Goal: Use online tool/utility

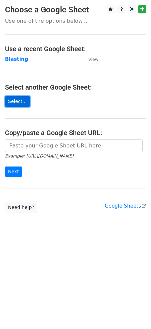
click at [24, 99] on link "Select..." at bounding box center [17, 101] width 25 height 10
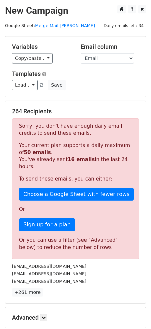
click at [38, 145] on p "Your current plan supports a daily maximum of 50 emails . You've already sent 1…" at bounding box center [75, 156] width 113 height 28
click at [43, 59] on link "Copy/paste..." at bounding box center [32, 58] width 41 height 10
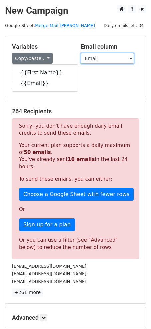
click at [118, 61] on select "First Name Email" at bounding box center [107, 58] width 53 height 10
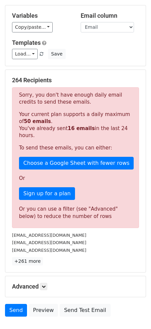
scroll to position [31, 0]
